Goal: Information Seeking & Learning: Understand process/instructions

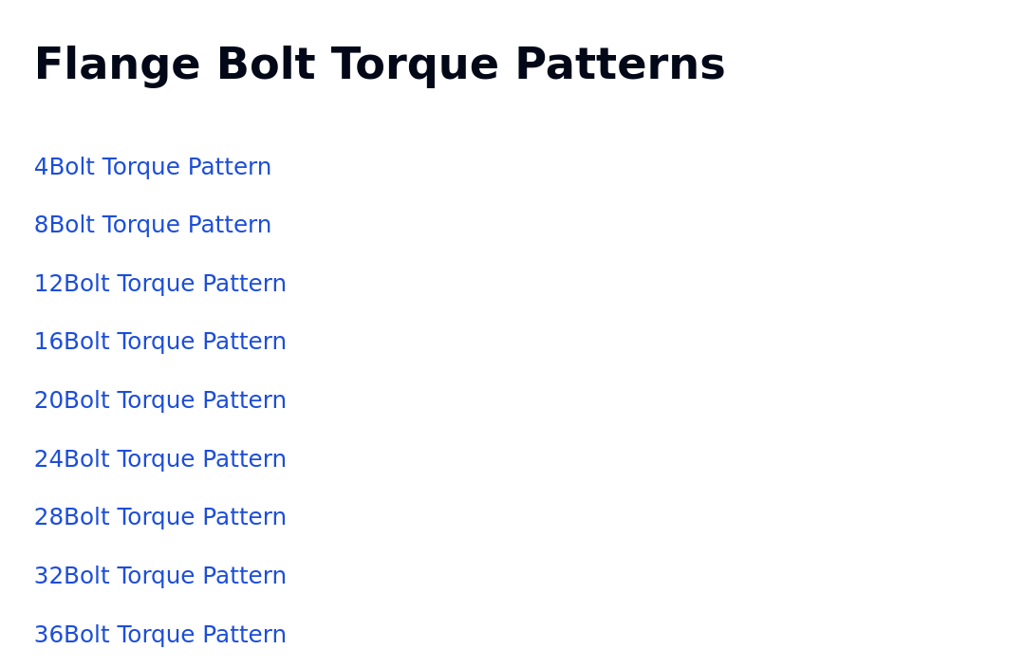
click at [57, 173] on link "4 Bolt Torque Pattern" at bounding box center [99, 182] width 155 height 18
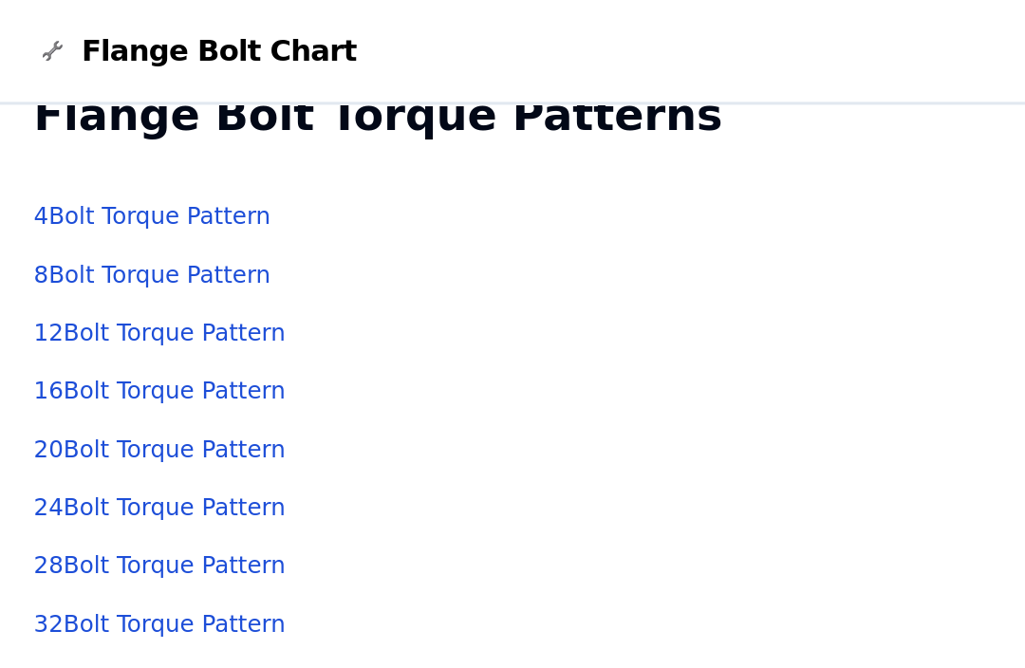
scroll to position [25, 0]
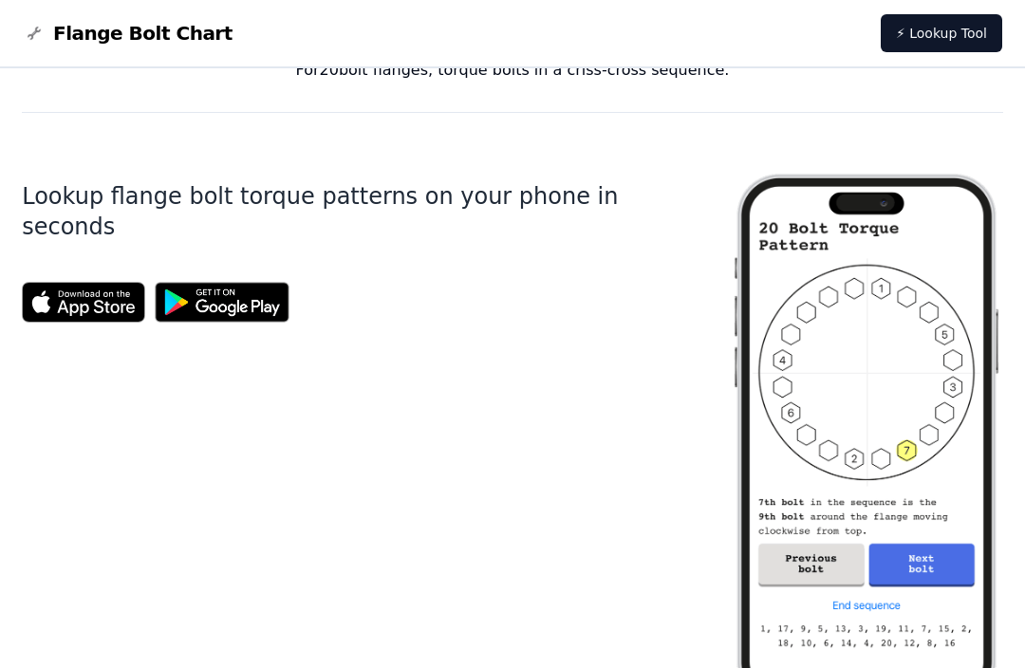
scroll to position [758, 0]
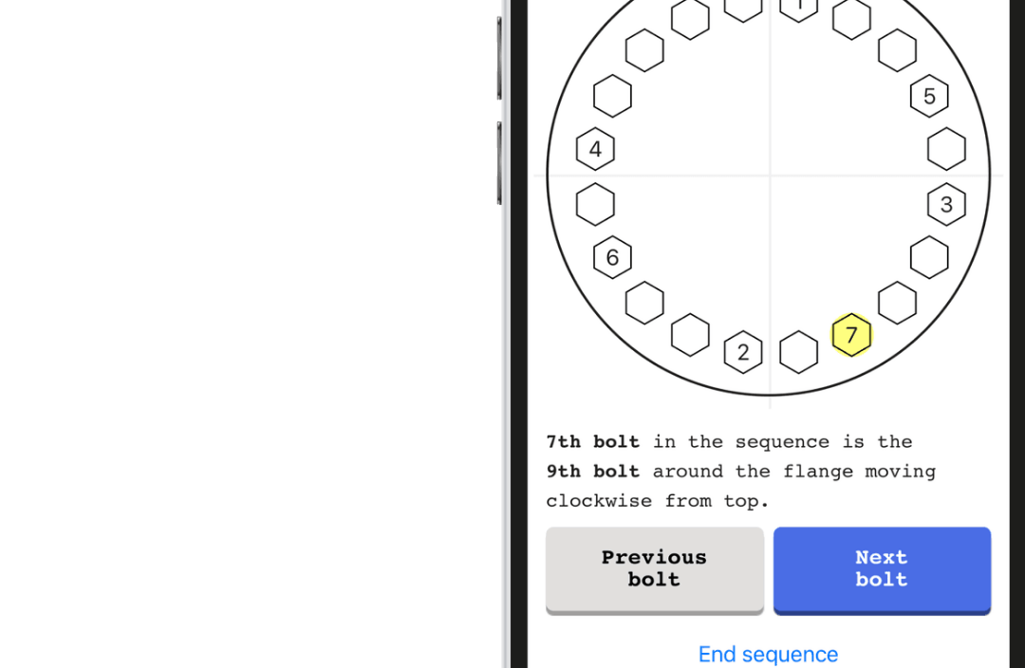
click at [730, 275] on img at bounding box center [866, 403] width 273 height 591
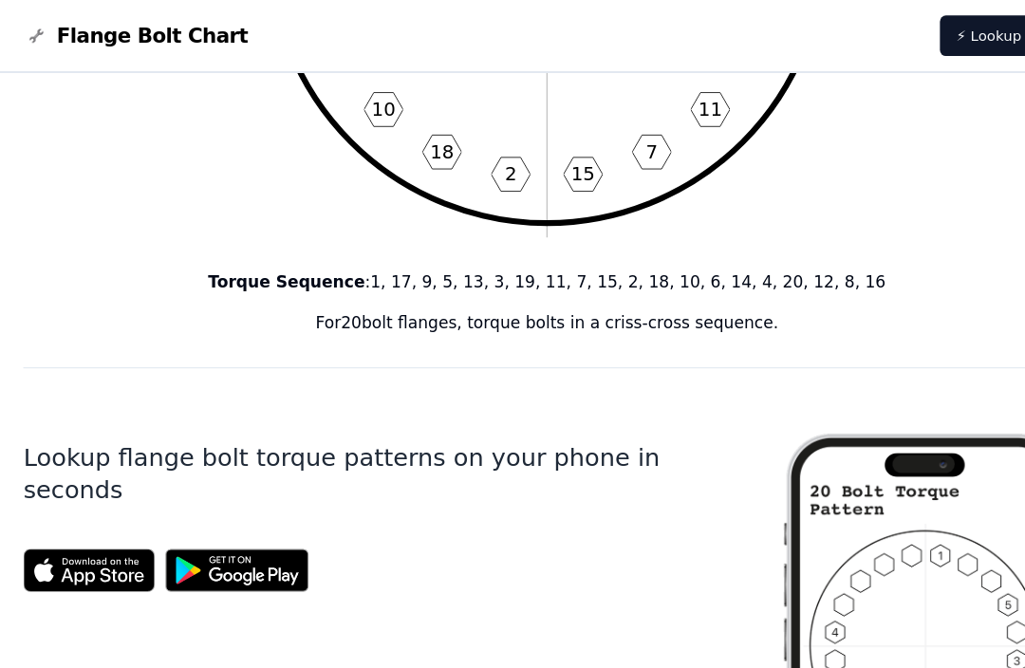
scroll to position [491, 0]
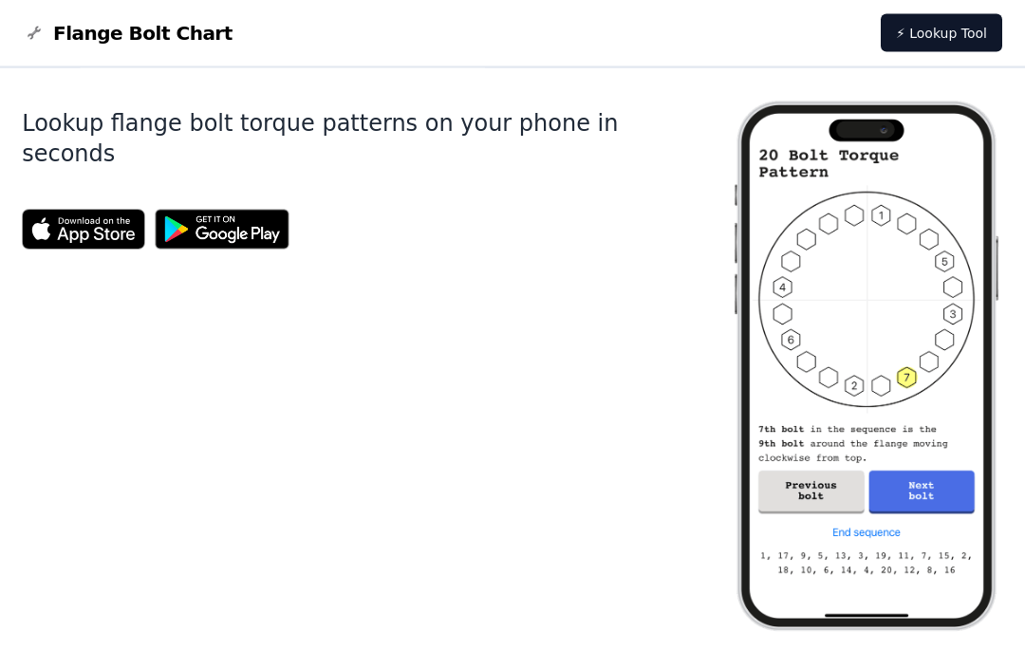
scroll to position [817, 0]
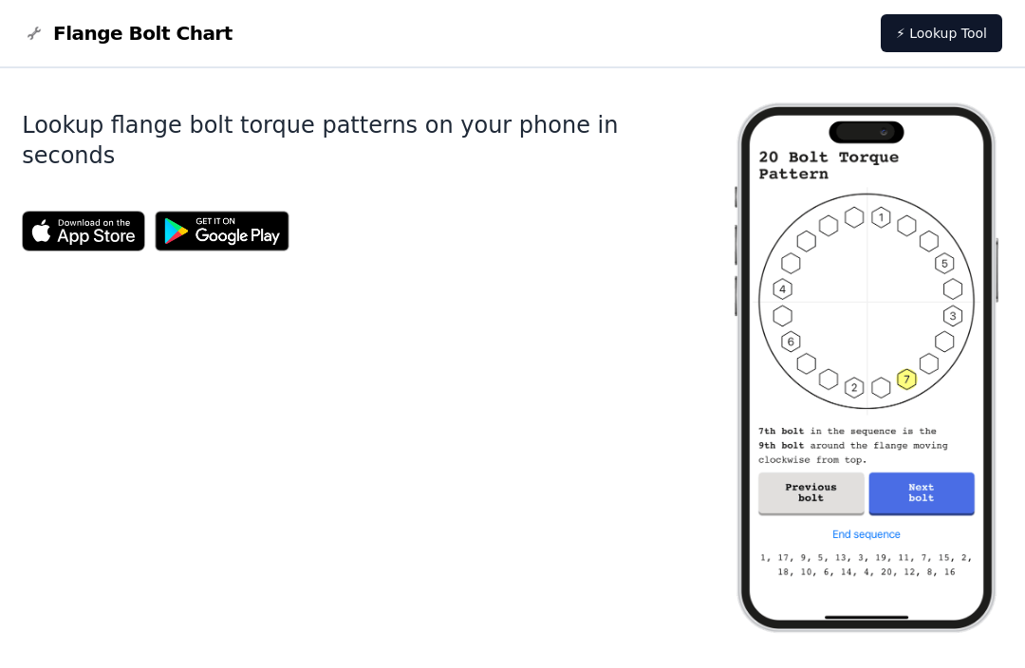
click at [905, 411] on img at bounding box center [866, 367] width 273 height 591
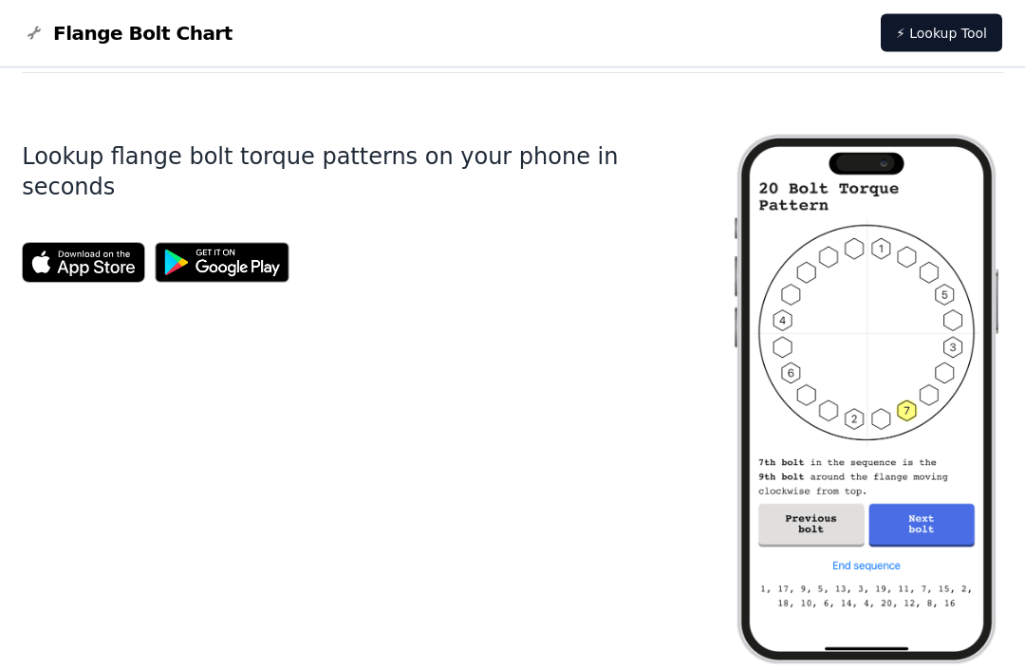
scroll to position [782, 0]
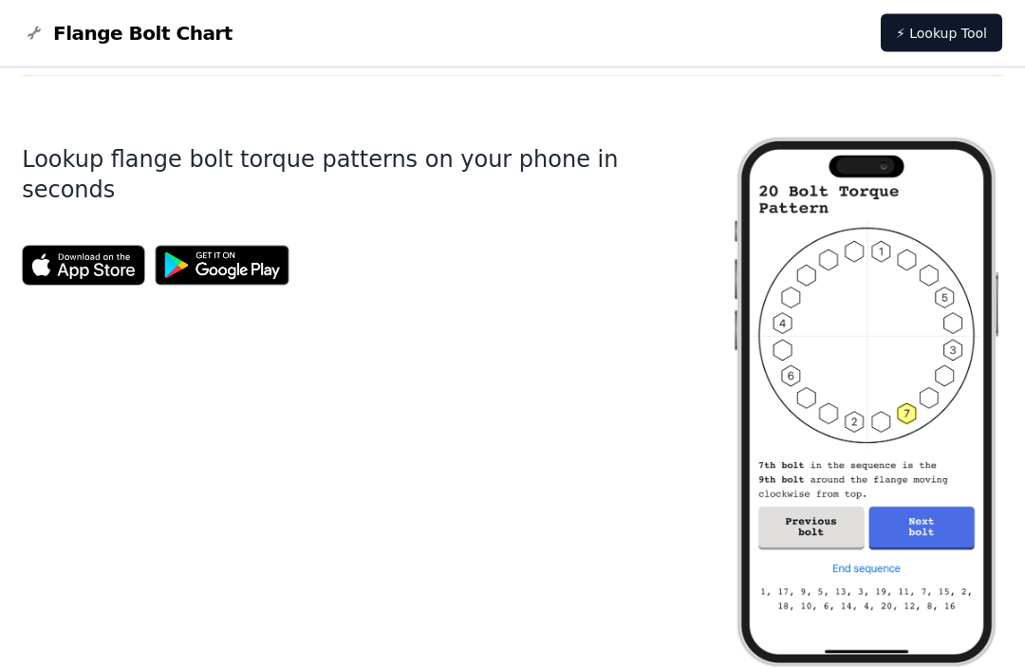
click at [83, 246] on img at bounding box center [83, 266] width 123 height 41
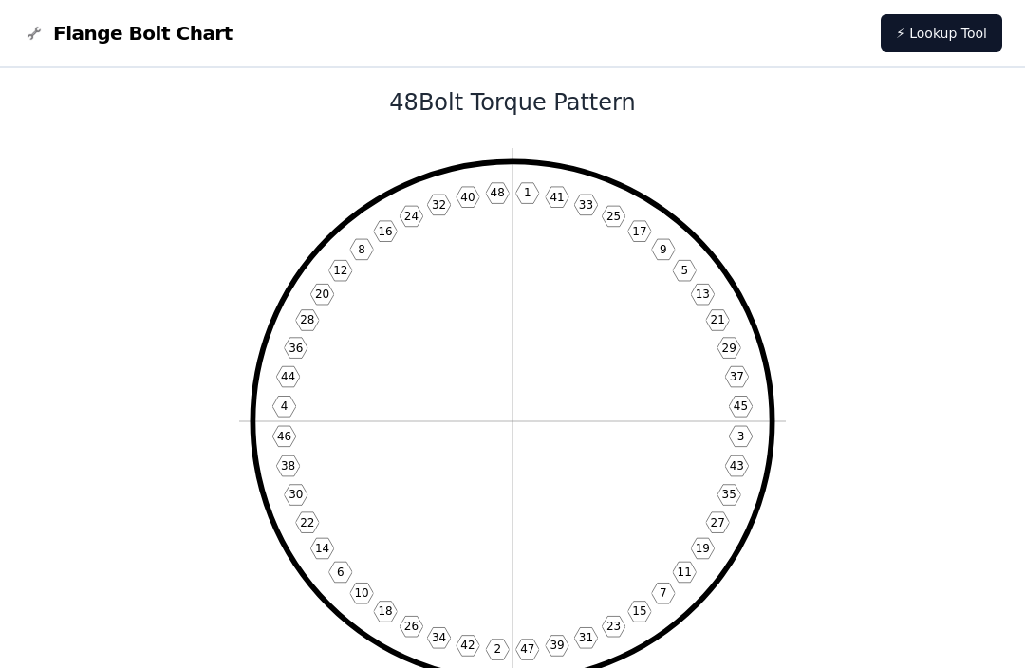
scroll to position [0, 0]
